Goal: Find specific page/section: Find specific page/section

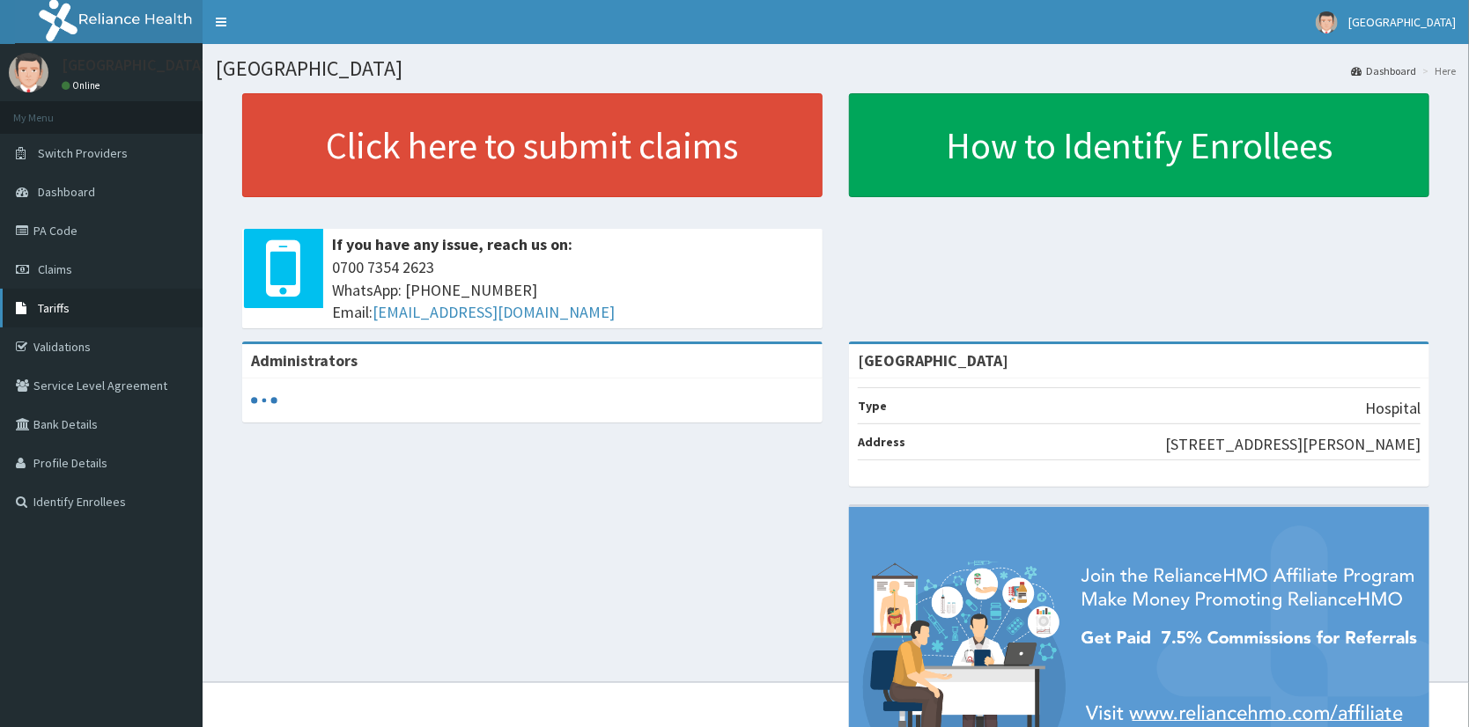
click at [50, 306] on span "Tariffs" at bounding box center [54, 308] width 32 height 16
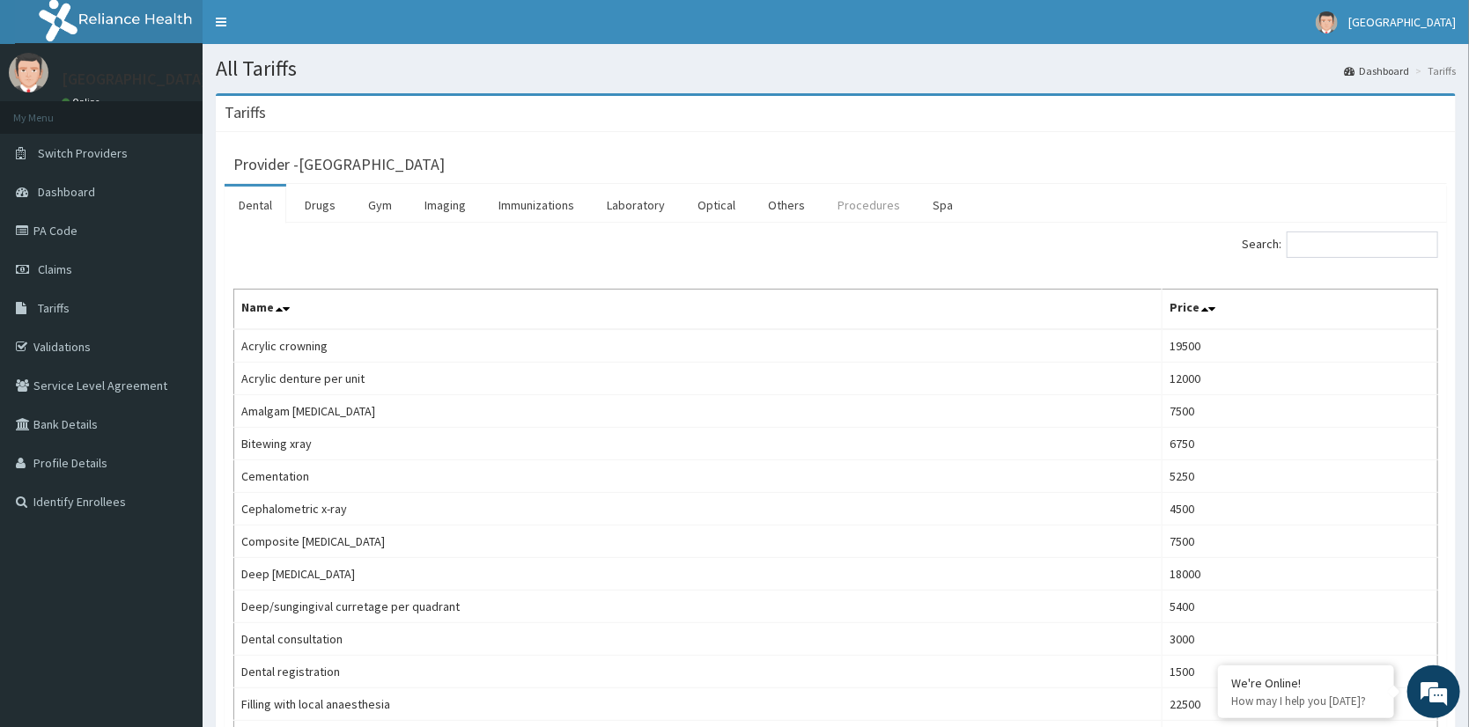
click at [852, 203] on link "Procedures" at bounding box center [868, 205] width 91 height 37
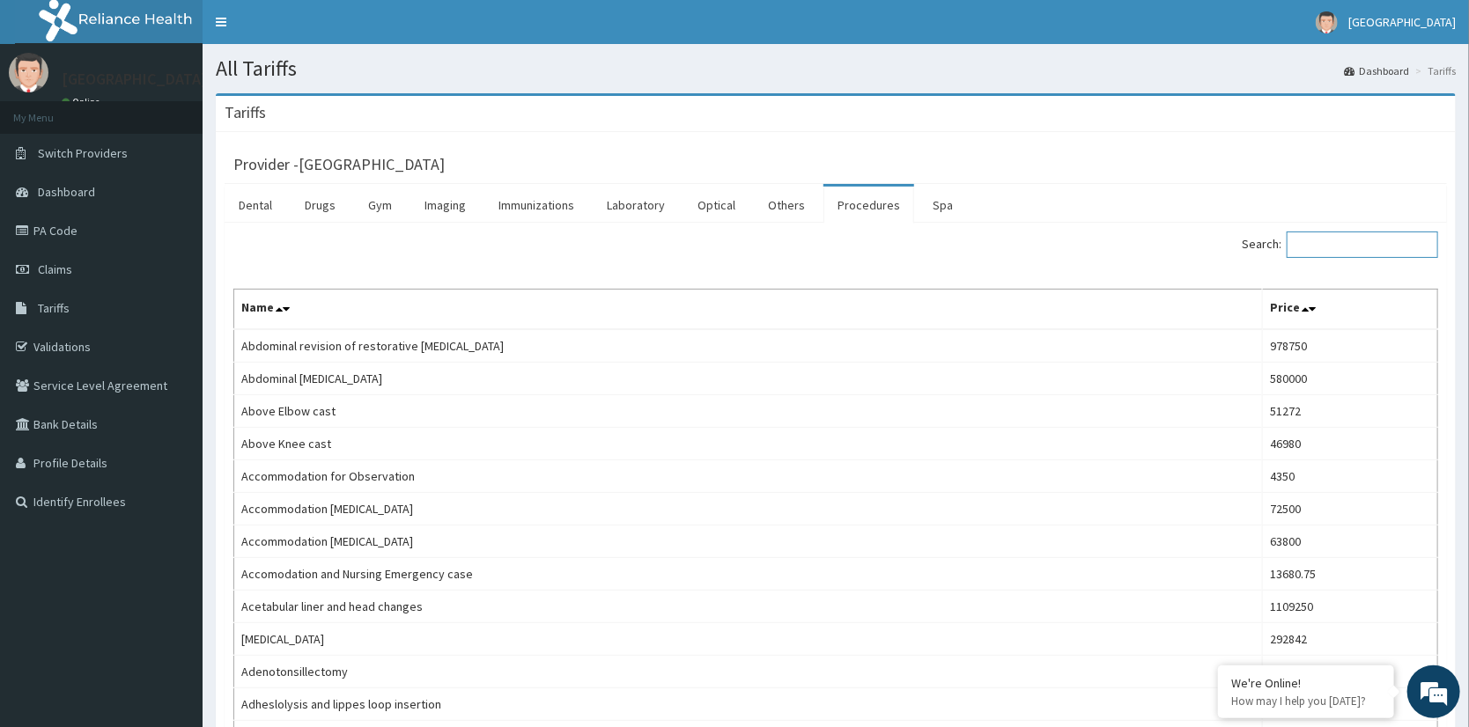
click at [1402, 242] on input "Search:" at bounding box center [1361, 245] width 151 height 26
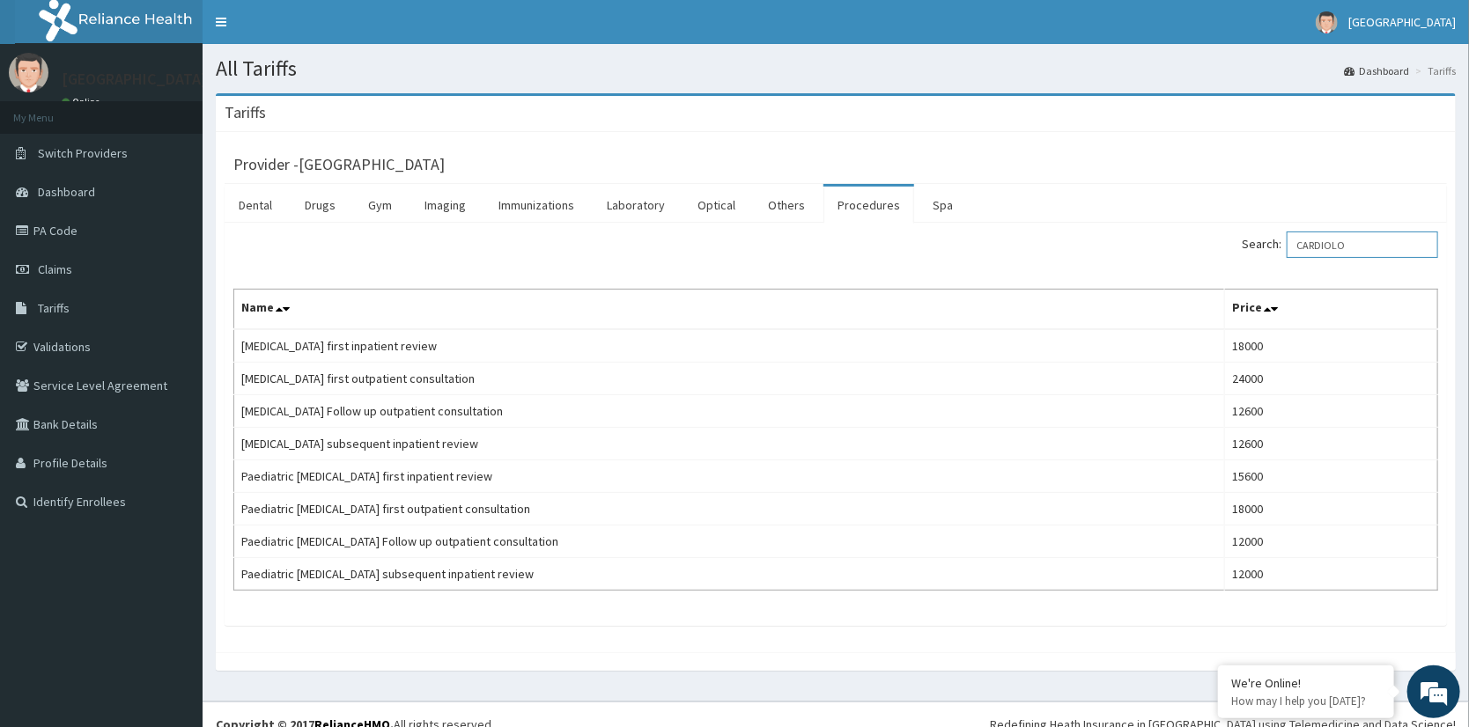
type input "CARDIOLO"
click at [51, 344] on link "Validations" at bounding box center [101, 347] width 203 height 39
